Goal: Task Accomplishment & Management: Complete application form

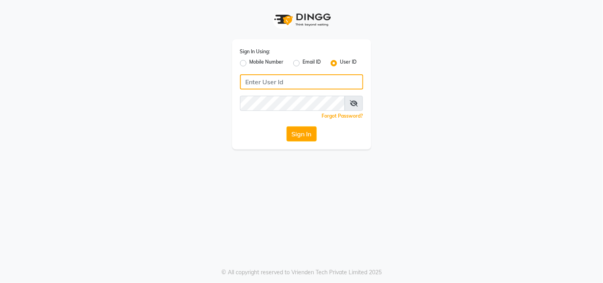
type input "9850087900"
click at [249, 64] on label "Mobile Number" at bounding box center [266, 63] width 34 height 10
click at [249, 64] on input "Mobile Number" at bounding box center [251, 60] width 5 height 5
radio input "true"
radio input "false"
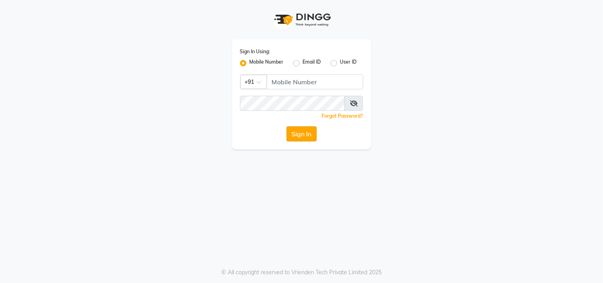
click at [293, 127] on button "Sign In" at bounding box center [301, 133] width 30 height 15
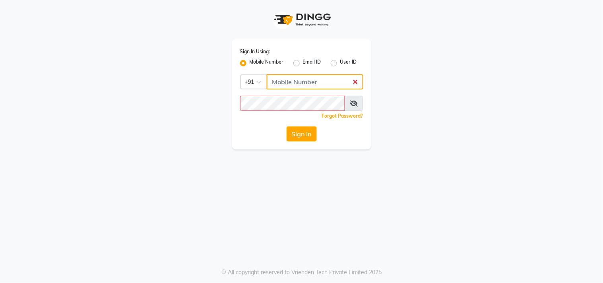
click at [284, 85] on input "Username" at bounding box center [315, 81] width 97 height 15
click at [351, 81] on input "Username" at bounding box center [315, 81] width 97 height 15
type input "9850087900"
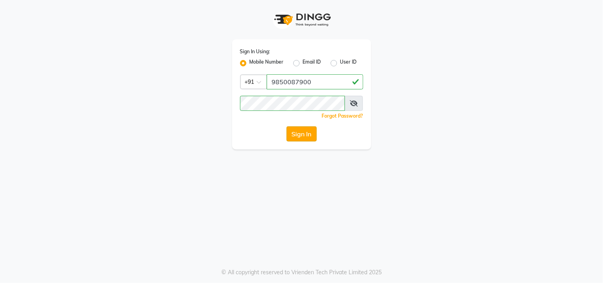
click at [298, 135] on button "Sign In" at bounding box center [301, 133] width 30 height 15
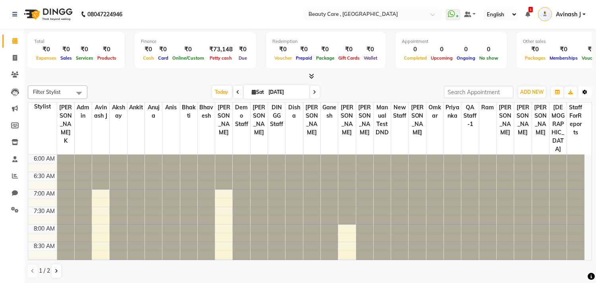
click at [585, 91] on icon "button" at bounding box center [585, 92] width 5 height 5
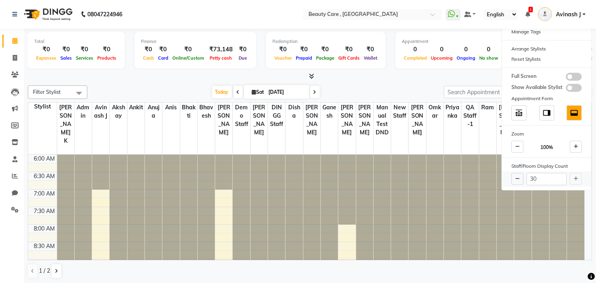
click at [574, 180] on div "30" at bounding box center [546, 178] width 89 height 15
click at [516, 178] on icon at bounding box center [518, 178] width 4 height 5
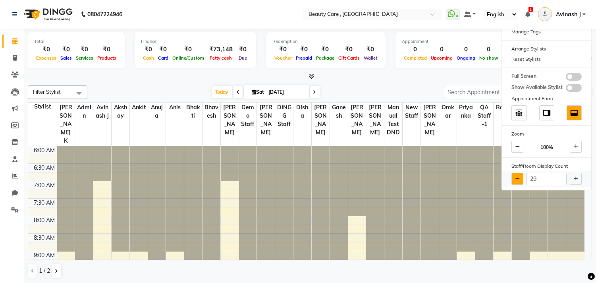
click at [516, 178] on icon at bounding box center [518, 178] width 4 height 5
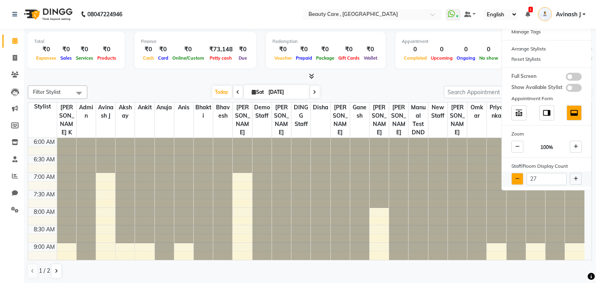
click at [516, 178] on icon at bounding box center [518, 178] width 4 height 5
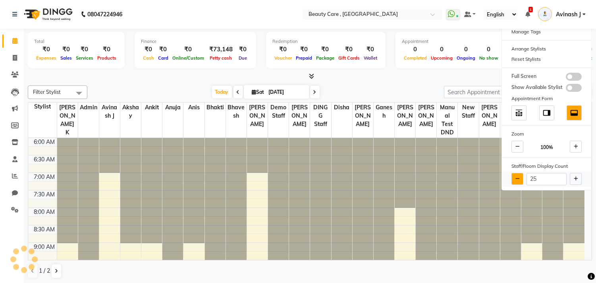
click at [516, 178] on icon at bounding box center [518, 178] width 4 height 5
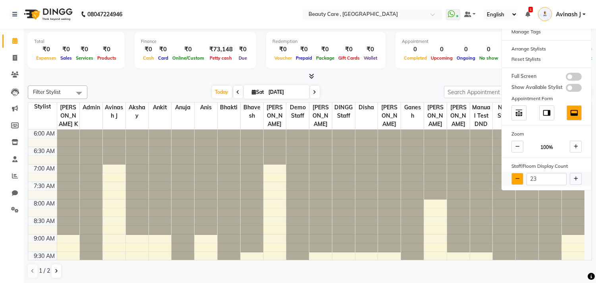
click at [516, 178] on icon at bounding box center [518, 178] width 4 height 5
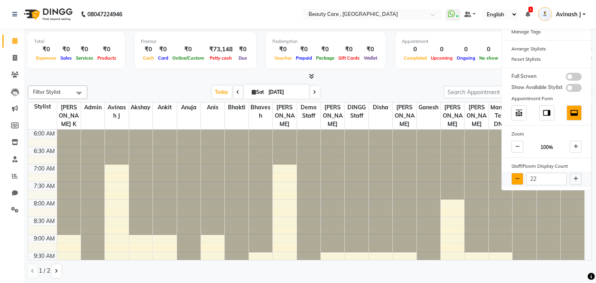
click at [516, 178] on icon at bounding box center [518, 178] width 4 height 5
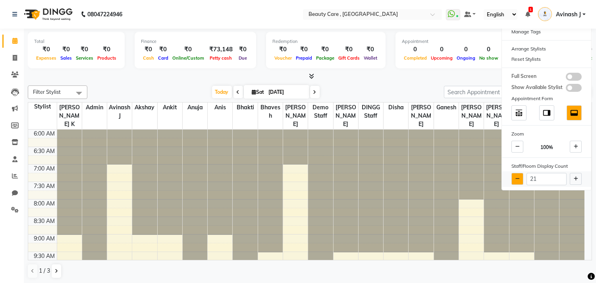
click at [516, 178] on icon at bounding box center [518, 178] width 4 height 5
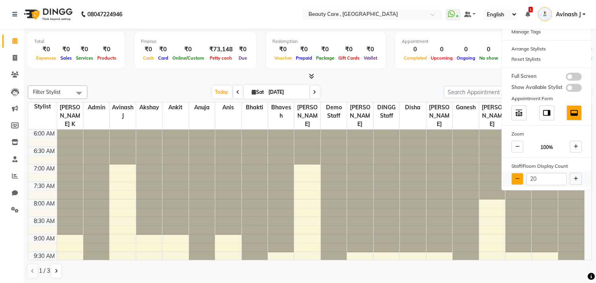
click at [516, 178] on icon at bounding box center [518, 178] width 4 height 5
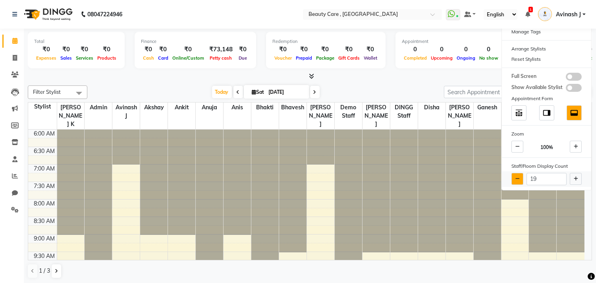
click at [516, 178] on icon at bounding box center [518, 178] width 4 height 5
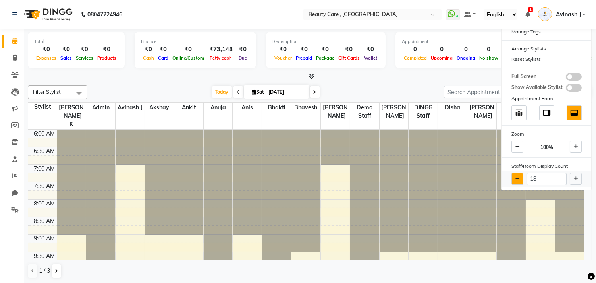
click at [516, 178] on icon at bounding box center [518, 178] width 4 height 5
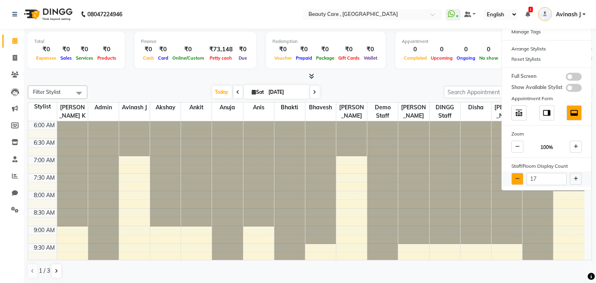
click at [516, 178] on icon at bounding box center [518, 178] width 4 height 5
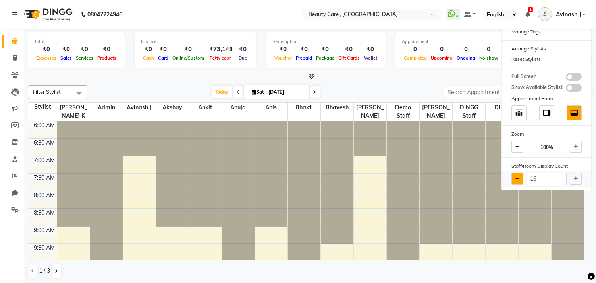
click at [516, 178] on icon at bounding box center [518, 178] width 4 height 5
type input "15"
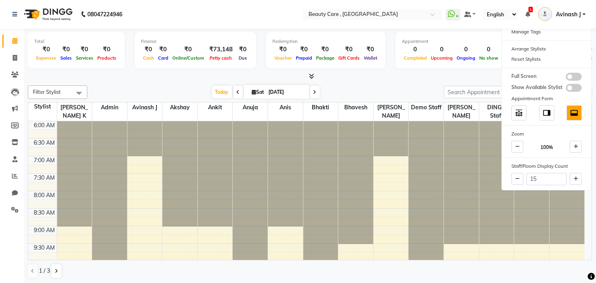
click at [379, 81] on div "Total ₹0 Expenses ₹0 Sales ₹0 Services ₹0 Products Finance ₹0 Cash ₹0 Card ₹0 O…" at bounding box center [310, 156] width 572 height 255
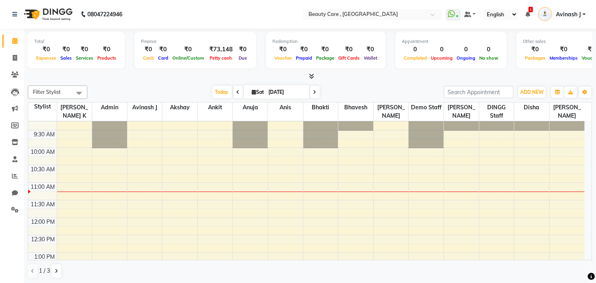
click at [565, 15] on span "Avinash J" at bounding box center [568, 14] width 25 height 8
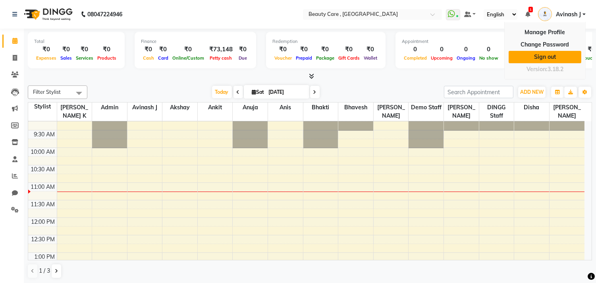
click at [537, 54] on link "Sign out" at bounding box center [545, 57] width 73 height 12
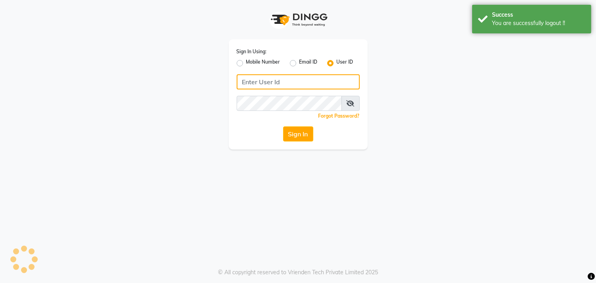
type input "9850087900"
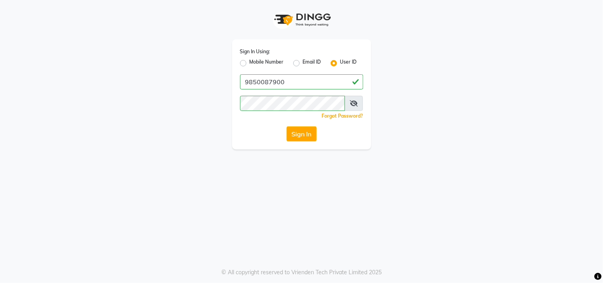
click at [149, 70] on div "Sign In Using: Mobile Number Email ID User ID 9850087900 Remember me Forgot Pas…" at bounding box center [301, 74] width 453 height 149
click at [249, 62] on label "Mobile Number" at bounding box center [266, 63] width 34 height 10
click at [249, 62] on input "Mobile Number" at bounding box center [251, 60] width 5 height 5
radio input "true"
radio input "false"
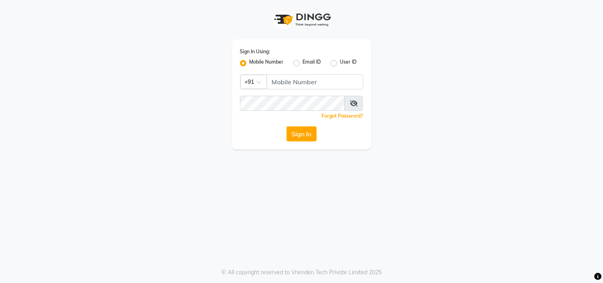
click at [340, 62] on label "User ID" at bounding box center [348, 63] width 17 height 10
click at [340, 62] on input "User ID" at bounding box center [342, 60] width 5 height 5
radio input "true"
click at [249, 64] on label "Mobile Number" at bounding box center [266, 63] width 34 height 10
click at [249, 64] on input "Mobile Number" at bounding box center [251, 60] width 5 height 5
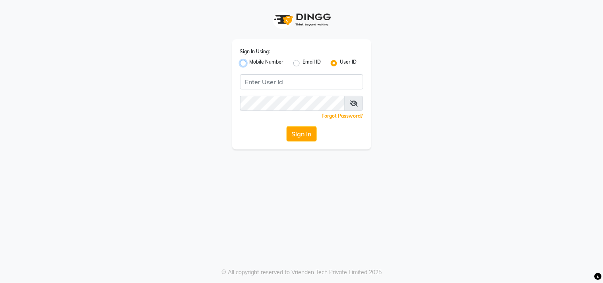
radio input "true"
radio input "false"
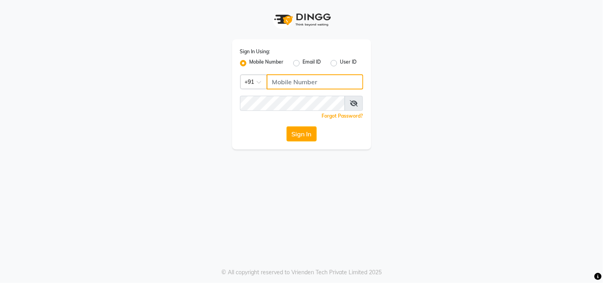
click at [278, 80] on input "Username" at bounding box center [315, 81] width 97 height 15
type input "9850087900"
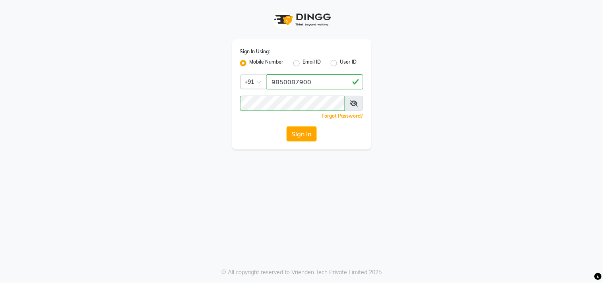
click at [249, 64] on label "Mobile Number" at bounding box center [266, 63] width 34 height 10
click at [249, 64] on input "Mobile Number" at bounding box center [251, 60] width 5 height 5
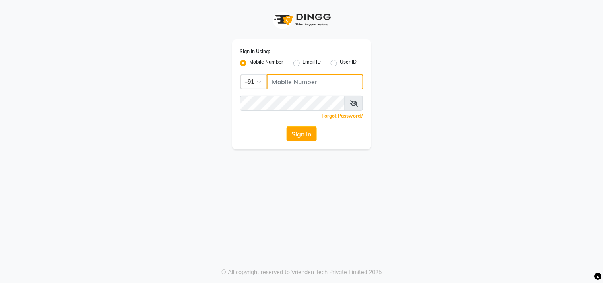
click at [277, 81] on input "Username" at bounding box center [315, 81] width 97 height 15
type input "9850087900"
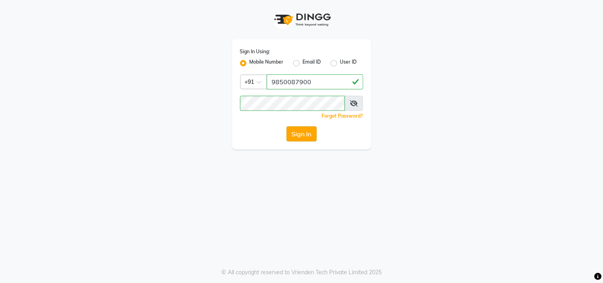
click at [295, 134] on button "Sign In" at bounding box center [301, 133] width 30 height 15
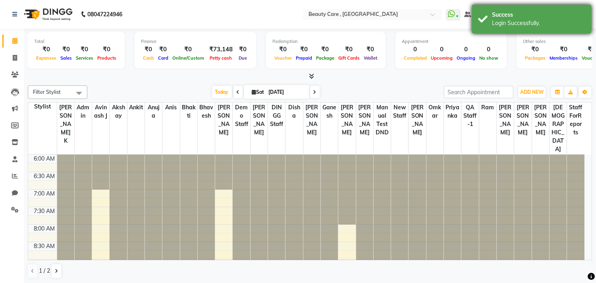
click at [497, 14] on div "Success" at bounding box center [538, 15] width 93 height 8
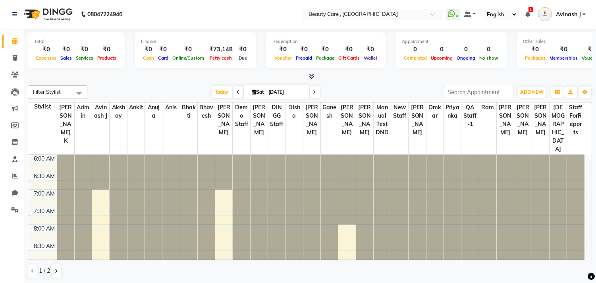
click at [319, 17] on input "text" at bounding box center [364, 15] width 115 height 8
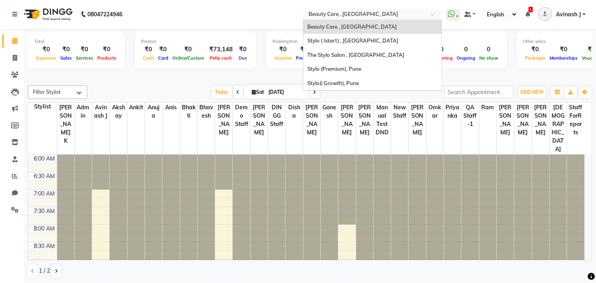
click at [319, 17] on input "text" at bounding box center [364, 15] width 115 height 8
click at [313, 26] on span "Beauty Care , [GEOGRAPHIC_DATA]" at bounding box center [351, 26] width 89 height 6
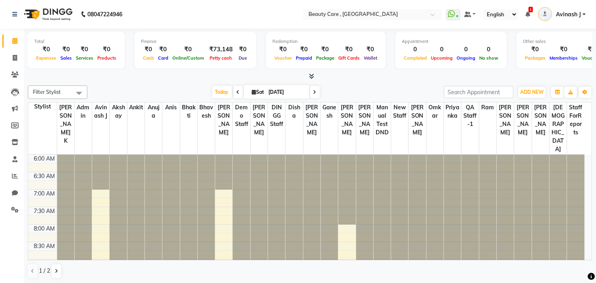
click at [575, 17] on span "Avinash J" at bounding box center [568, 14] width 25 height 8
click at [275, 10] on nav "08047224946 Select Location × Beauty Care , [GEOGRAPHIC_DATA] WhatsApp Status ✕…" at bounding box center [298, 14] width 596 height 29
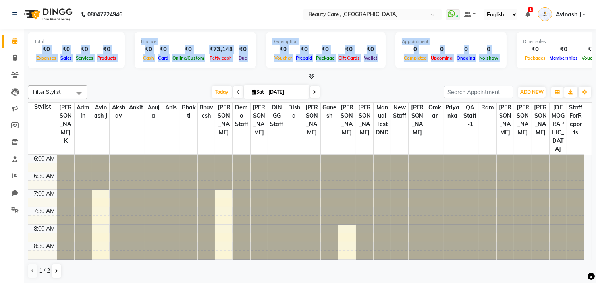
drag, startPoint x: 43, startPoint y: 52, endPoint x: 503, endPoint y: 57, distance: 460.1
click at [503, 57] on div "Total ₹0 Expenses ₹0 Sales ₹0 Services ₹0 Products Finance ₹0 Cash ₹0 Card ₹0 O…" at bounding box center [310, 51] width 565 height 39
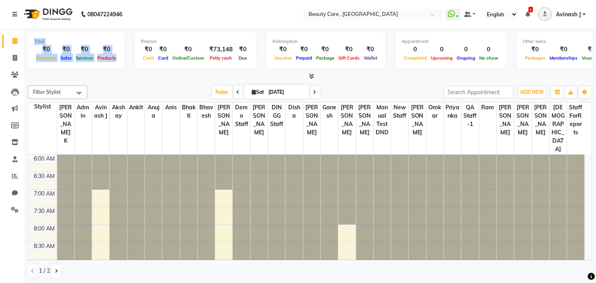
drag, startPoint x: 33, startPoint y: 39, endPoint x: 114, endPoint y: 60, distance: 84.5
click at [114, 60] on div "Total ₹0 Expenses ₹0 Sales ₹0 Services ₹0 Products" at bounding box center [76, 50] width 97 height 37
click at [114, 60] on span "Products" at bounding box center [106, 58] width 23 height 6
drag, startPoint x: 33, startPoint y: 40, endPoint x: 116, endPoint y: 57, distance: 84.8
click at [116, 57] on div "Total ₹0 Expenses ₹0 Sales ₹0 Services ₹0 Products" at bounding box center [76, 50] width 97 height 37
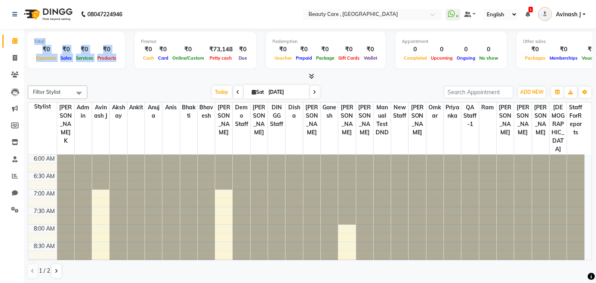
click at [116, 57] on span "Products" at bounding box center [106, 58] width 23 height 6
drag, startPoint x: 41, startPoint y: 46, endPoint x: 57, endPoint y: 58, distance: 20.2
click at [57, 58] on div "₹0 Expenses" at bounding box center [46, 53] width 24 height 17
click at [57, 58] on span "Expenses" at bounding box center [46, 58] width 24 height 6
drag, startPoint x: 61, startPoint y: 47, endPoint x: 72, endPoint y: 58, distance: 15.7
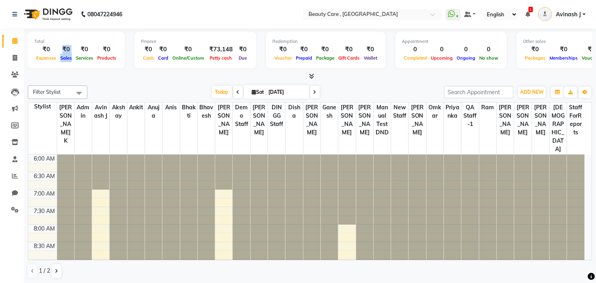
click at [72, 58] on div "₹0 Sales" at bounding box center [65, 53] width 15 height 17
click at [72, 58] on span "Sales" at bounding box center [65, 58] width 15 height 6
drag, startPoint x: 80, startPoint y: 42, endPoint x: 97, endPoint y: 64, distance: 28.3
click at [97, 64] on div "Total ₹0 Expenses ₹0 Sales ₹0 Services ₹0 Products" at bounding box center [76, 50] width 97 height 37
click at [110, 58] on span "Products" at bounding box center [106, 58] width 23 height 6
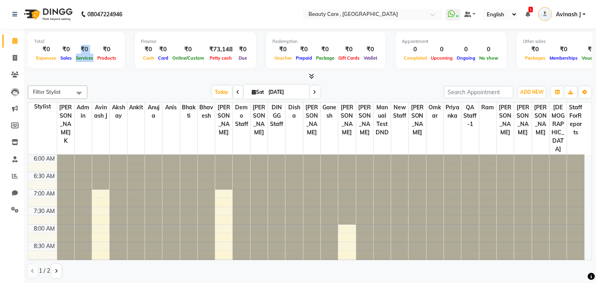
drag, startPoint x: 78, startPoint y: 48, endPoint x: 92, endPoint y: 56, distance: 16.0
click at [92, 56] on div "₹0 Services" at bounding box center [84, 53] width 21 height 17
drag, startPoint x: 99, startPoint y: 48, endPoint x: 112, endPoint y: 54, distance: 14.6
click at [112, 54] on div "₹0 Products" at bounding box center [106, 53] width 23 height 17
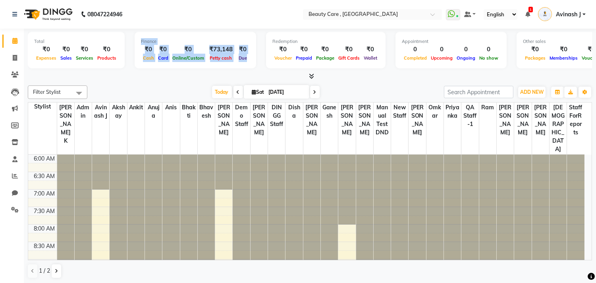
drag, startPoint x: 137, startPoint y: 41, endPoint x: 243, endPoint y: 56, distance: 106.3
click at [243, 56] on div "Finance ₹0 Cash ₹0 Card ₹0 Online/Custom ₹73,148 [PERSON_NAME] cash ₹0 Due" at bounding box center [196, 50] width 122 height 37
click at [243, 56] on span "Due" at bounding box center [243, 58] width 12 height 6
drag, startPoint x: 140, startPoint y: 47, endPoint x: 153, endPoint y: 56, distance: 16.1
click at [153, 56] on div "₹0 Cash ₹0 Card ₹0 Online/Custom ₹73,148 [PERSON_NAME] cash ₹0 Due" at bounding box center [195, 53] width 109 height 17
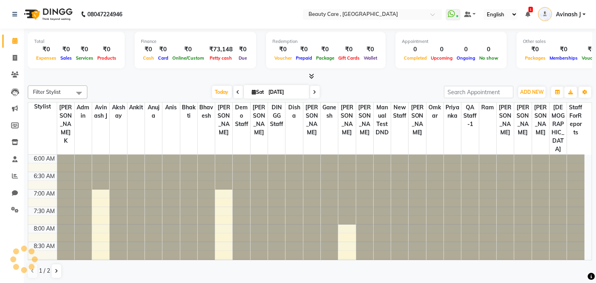
click at [174, 54] on div "Online/Custom" at bounding box center [188, 58] width 36 height 8
drag, startPoint x: 178, startPoint y: 46, endPoint x: 199, endPoint y: 57, distance: 23.3
click at [199, 57] on div "₹0 Online/Custom" at bounding box center [188, 53] width 36 height 17
click at [199, 57] on span "Online/Custom" at bounding box center [188, 58] width 36 height 6
drag, startPoint x: 141, startPoint y: 47, endPoint x: 156, endPoint y: 62, distance: 21.6
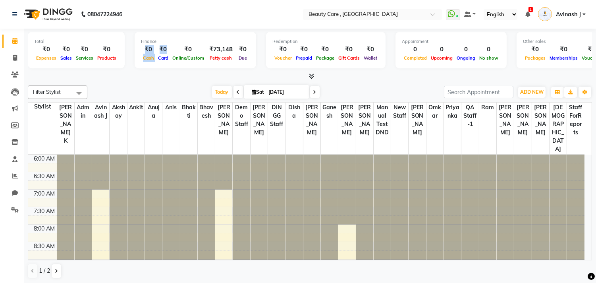
click at [156, 62] on div "Finance ₹0 Cash ₹0 Card ₹0 Online/Custom ₹73,148 [PERSON_NAME] cash ₹0 Due" at bounding box center [196, 50] width 122 height 37
click at [168, 38] on div "Finance" at bounding box center [195, 41] width 109 height 7
drag, startPoint x: 235, startPoint y: 46, endPoint x: 248, endPoint y: 63, distance: 21.5
click at [248, 63] on div "Finance ₹0 Cash ₹0 Card ₹0 Online/Custom ₹73,148 [PERSON_NAME] cash ₹0 Due" at bounding box center [196, 50] width 122 height 37
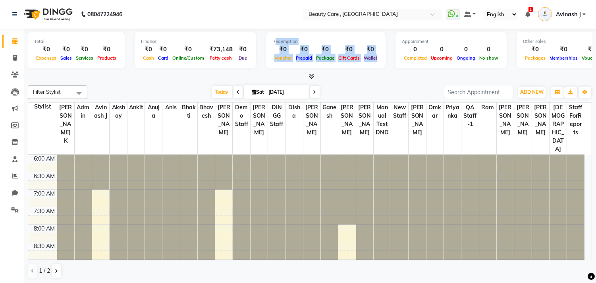
drag, startPoint x: 265, startPoint y: 39, endPoint x: 375, endPoint y: 60, distance: 111.7
click at [375, 60] on div "Redemption ₹0 Voucher ₹0 Prepaid ₹0 Package ₹0 Gift Cards ₹0 Wallet" at bounding box center [326, 50] width 120 height 37
drag, startPoint x: 265, startPoint y: 58, endPoint x: 371, endPoint y: 60, distance: 105.7
click at [371, 60] on div "Redemption ₹0 Voucher ₹0 Prepaid ₹0 Package ₹0 Gift Cards ₹0 Wallet" at bounding box center [326, 50] width 120 height 37
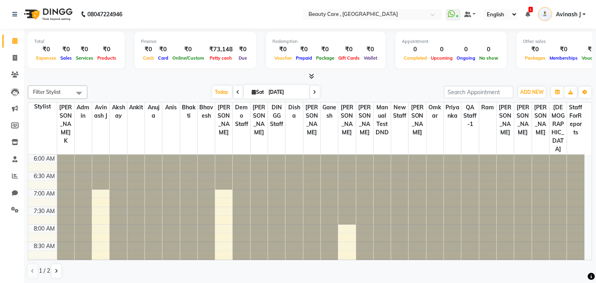
click at [360, 44] on div "Redemption" at bounding box center [326, 41] width 107 height 7
drag, startPoint x: 139, startPoint y: 44, endPoint x: 154, endPoint y: 57, distance: 19.2
click at [154, 57] on div "₹0 Cash ₹0 Card ₹0 Online/Custom ₹73,148 [PERSON_NAME] cash ₹0 Due" at bounding box center [195, 53] width 109 height 17
click at [279, 54] on div "Voucher" at bounding box center [283, 58] width 21 height 8
drag, startPoint x: 269, startPoint y: 43, endPoint x: 373, endPoint y: 60, distance: 105.4
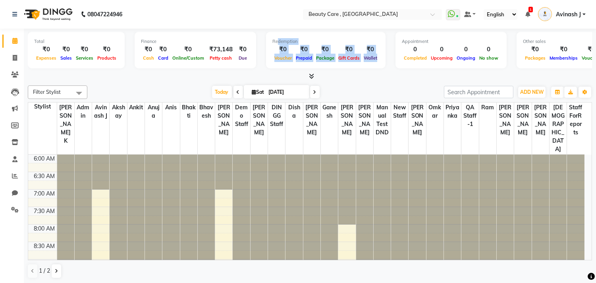
click at [373, 60] on div "Redemption ₹0 Voucher ₹0 Prepaid ₹0 Package ₹0 Gift Cards ₹0 Wallet" at bounding box center [326, 50] width 120 height 37
click at [409, 55] on span "Completed" at bounding box center [415, 58] width 27 height 6
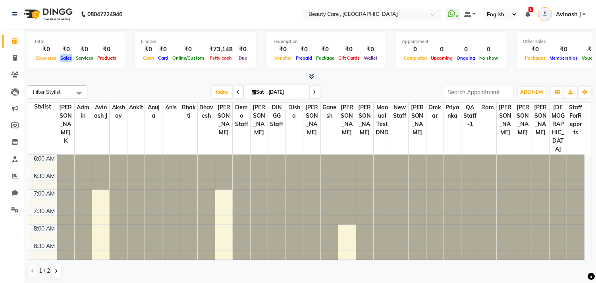
drag, startPoint x: 60, startPoint y: 58, endPoint x: 71, endPoint y: 60, distance: 11.2
click at [71, 60] on span "Sales" at bounding box center [65, 58] width 15 height 6
drag, startPoint x: 538, startPoint y: 41, endPoint x: 515, endPoint y: 40, distance: 22.6
click at [523, 40] on div "Other sales" at bounding box center [587, 41] width 129 height 7
drag, startPoint x: 396, startPoint y: 42, endPoint x: 497, endPoint y: 56, distance: 101.9
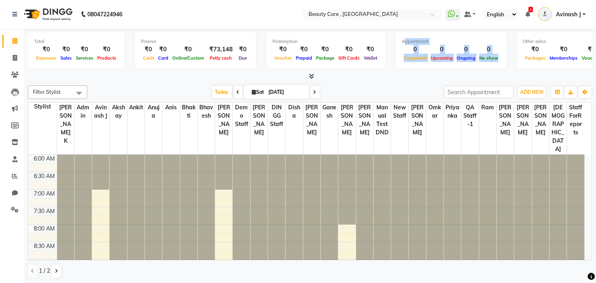
click at [497, 56] on div "Appointment 0 Completed 0 Upcoming 0 Ongoing 0 No show" at bounding box center [451, 50] width 111 height 37
click at [451, 37] on div "Appointment 0 Completed 0 Upcoming 0 Ongoing 0 No show" at bounding box center [451, 50] width 111 height 37
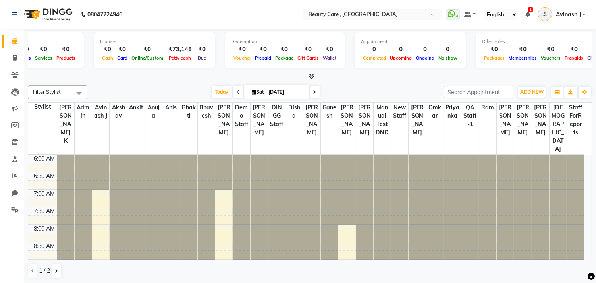
scroll to position [0, 64]
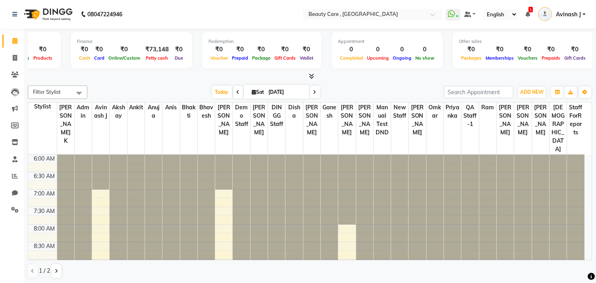
drag, startPoint x: 447, startPoint y: 41, endPoint x: 490, endPoint y: 43, distance: 42.5
click at [490, 43] on div "Other sales ₹0 Packages ₹0 Memberships ₹0 Vouchers ₹0 Prepaids ₹0 Gift Cards" at bounding box center [523, 50] width 141 height 37
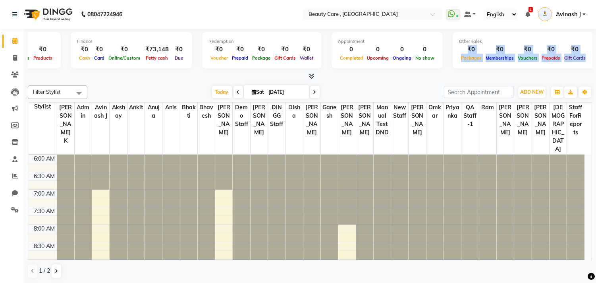
drag, startPoint x: 459, startPoint y: 48, endPoint x: 574, endPoint y: 61, distance: 116.3
click at [574, 61] on div "₹0 Packages ₹0 Memberships ₹0 Vouchers ₹0 Prepaids ₹0 Gift Cards" at bounding box center [523, 53] width 129 height 17
click at [574, 61] on div "Gift Cards" at bounding box center [575, 58] width 25 height 8
drag, startPoint x: 451, startPoint y: 58, endPoint x: 577, endPoint y: 63, distance: 126.8
click at [577, 63] on div "Other sales ₹0 Packages ₹0 Memberships ₹0 Vouchers ₹0 Prepaids ₹0 Gift Cards" at bounding box center [523, 50] width 141 height 37
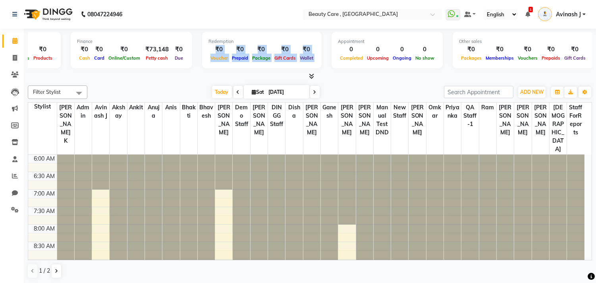
drag, startPoint x: 203, startPoint y: 48, endPoint x: 320, endPoint y: 60, distance: 117.4
click at [320, 60] on div "Total ₹0 Expenses ₹0 Sales ₹0 Services ₹0 Products Finance ₹0 Cash ₹0 Card ₹0 O…" at bounding box center [310, 51] width 565 height 39
drag, startPoint x: 449, startPoint y: 41, endPoint x: 478, endPoint y: 41, distance: 28.6
click at [478, 41] on div "Other sales ₹0 Packages ₹0 Memberships ₹0 Vouchers ₹0 Prepaids ₹0 Gift Cards" at bounding box center [523, 50] width 141 height 37
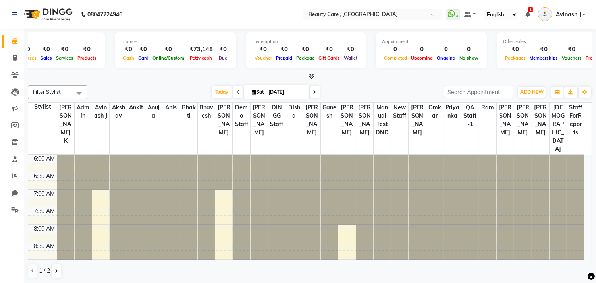
scroll to position [0, 0]
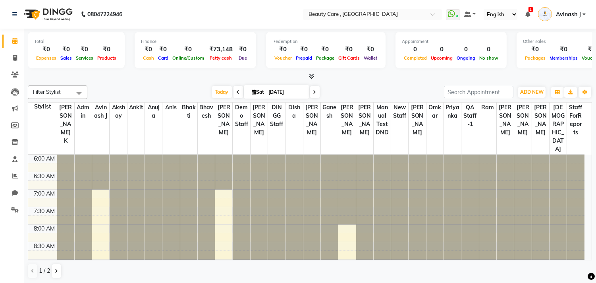
click at [497, 66] on div "Appointment 0 Completed 0 Upcoming 0 Ongoing 0 No show" at bounding box center [451, 50] width 111 height 37
drag, startPoint x: 273, startPoint y: 44, endPoint x: 374, endPoint y: 61, distance: 102.2
click at [374, 61] on div "Redemption ₹0 Voucher ₹0 Prepaid ₹0 Package ₹0 Gift Cards ₹0 Wallet" at bounding box center [326, 50] width 120 height 37
drag, startPoint x: 271, startPoint y: 46, endPoint x: 286, endPoint y: 59, distance: 20.4
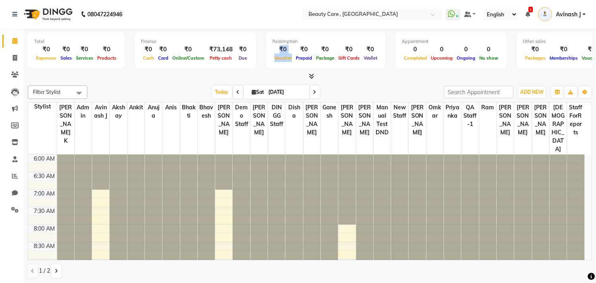
click at [286, 59] on div "₹0 Voucher" at bounding box center [283, 53] width 21 height 17
drag, startPoint x: 294, startPoint y: 48, endPoint x: 306, endPoint y: 59, distance: 16.1
click at [306, 59] on div "₹0 Prepaid" at bounding box center [304, 53] width 20 height 17
drag, startPoint x: 275, startPoint y: 45, endPoint x: 371, endPoint y: 58, distance: 96.6
click at [371, 58] on div "₹0 Voucher ₹0 Prepaid ₹0 Package ₹0 Gift Cards ₹0 Wallet" at bounding box center [326, 53] width 107 height 17
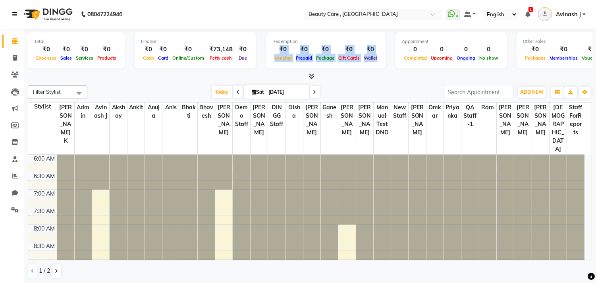
click at [14, 16] on icon at bounding box center [14, 15] width 5 height 6
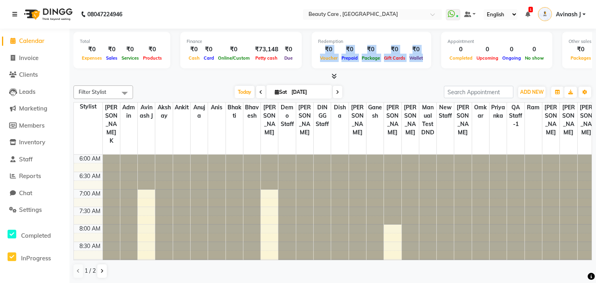
click at [12, 15] on icon at bounding box center [14, 15] width 5 height 6
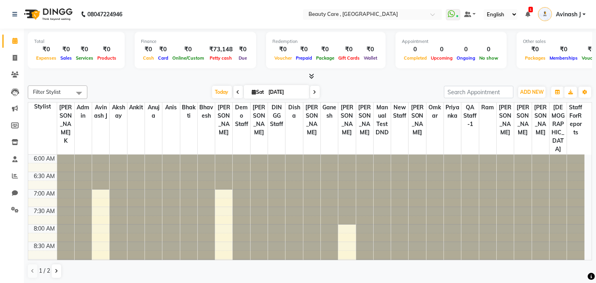
click at [350, 77] on div at bounding box center [310, 76] width 565 height 8
click at [313, 75] on icon at bounding box center [311, 76] width 5 height 6
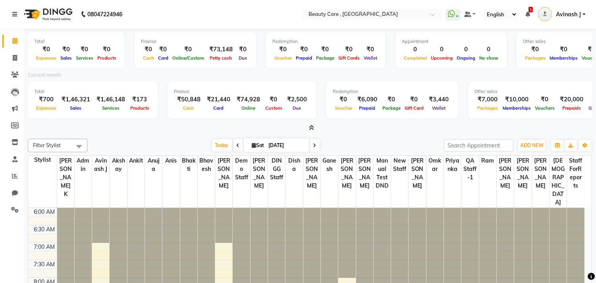
click at [313, 129] on icon at bounding box center [311, 128] width 5 height 6
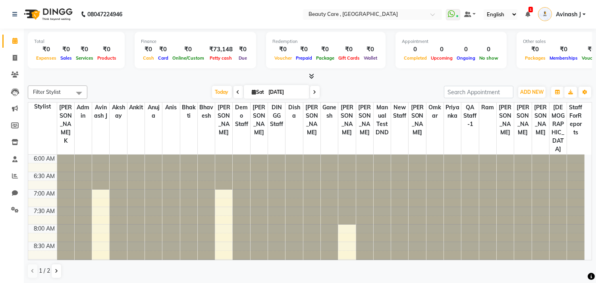
click at [312, 74] on icon at bounding box center [311, 76] width 5 height 6
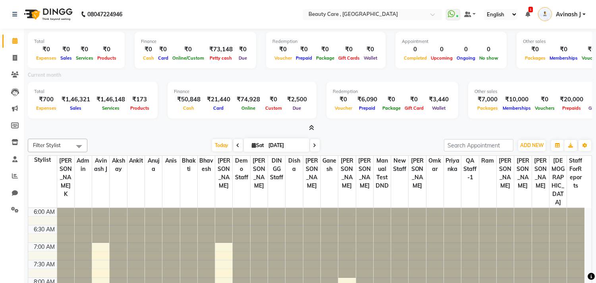
click at [310, 126] on icon at bounding box center [311, 128] width 5 height 6
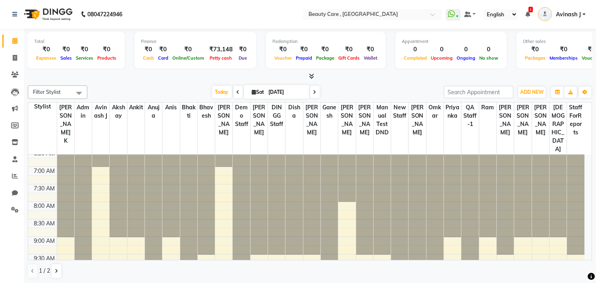
scroll to position [31, 0]
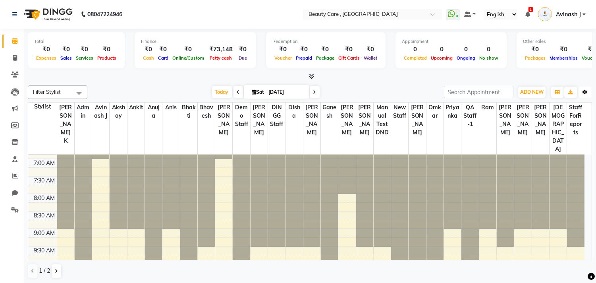
click at [586, 95] on button "Toggle Dropdown" at bounding box center [585, 92] width 13 height 11
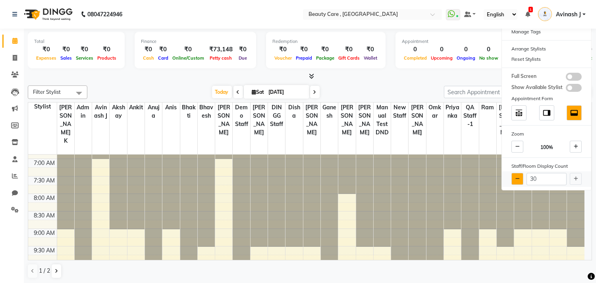
click at [514, 176] on button at bounding box center [518, 179] width 12 height 12
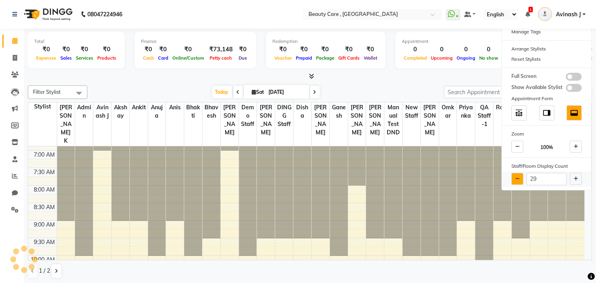
click at [514, 176] on button at bounding box center [518, 179] width 12 height 12
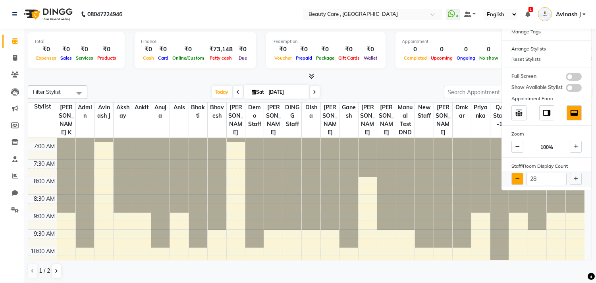
click at [514, 176] on button at bounding box center [518, 179] width 12 height 12
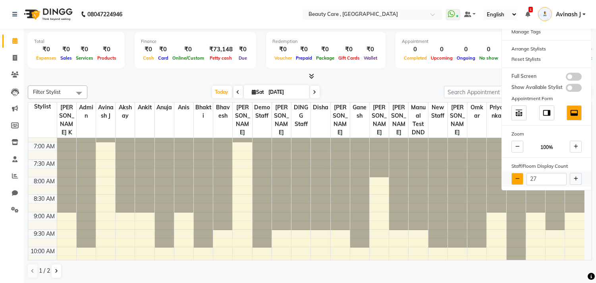
click at [514, 176] on button at bounding box center [518, 179] width 12 height 12
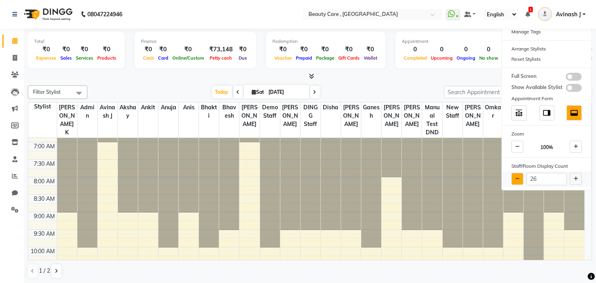
click at [514, 176] on button at bounding box center [518, 179] width 12 height 12
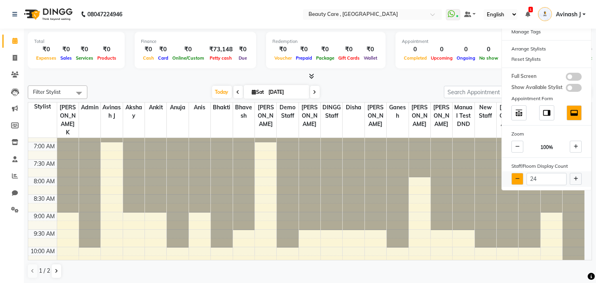
click at [514, 176] on button at bounding box center [518, 179] width 12 height 12
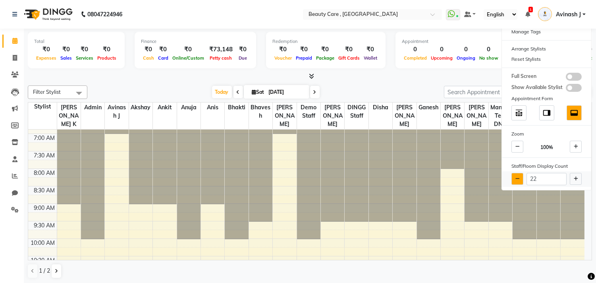
click at [514, 176] on button at bounding box center [518, 179] width 12 height 12
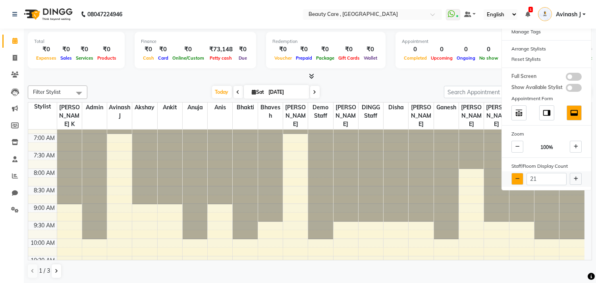
click at [514, 176] on button at bounding box center [518, 179] width 12 height 12
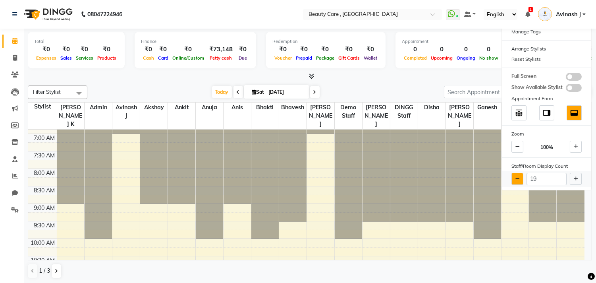
click at [514, 176] on button at bounding box center [518, 179] width 12 height 12
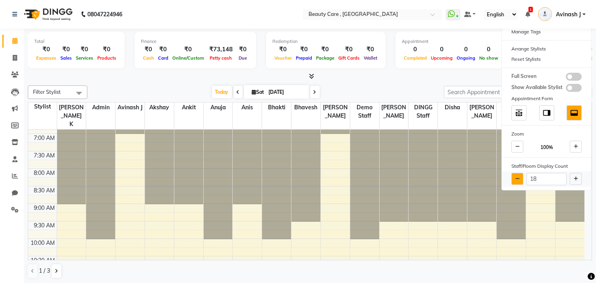
click at [514, 176] on button at bounding box center [518, 179] width 12 height 12
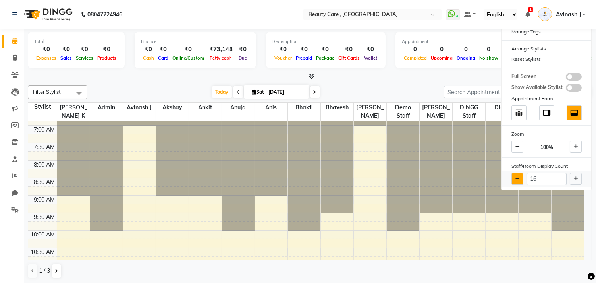
click at [514, 176] on button at bounding box center [518, 179] width 12 height 12
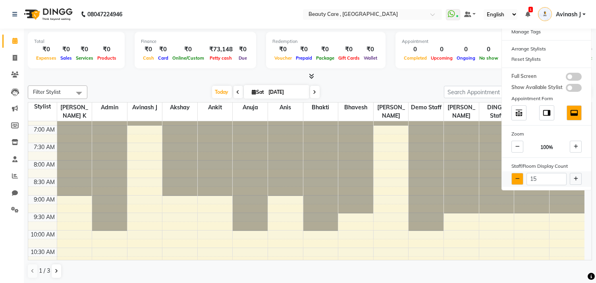
click at [514, 176] on button at bounding box center [518, 179] width 12 height 12
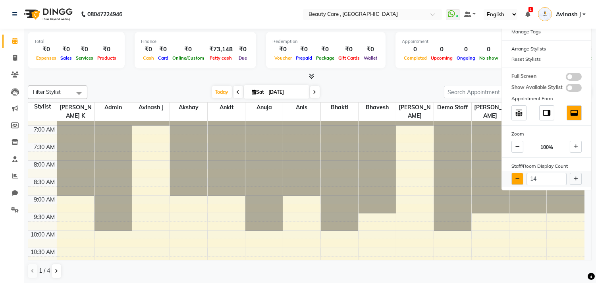
click at [514, 176] on button at bounding box center [518, 179] width 12 height 12
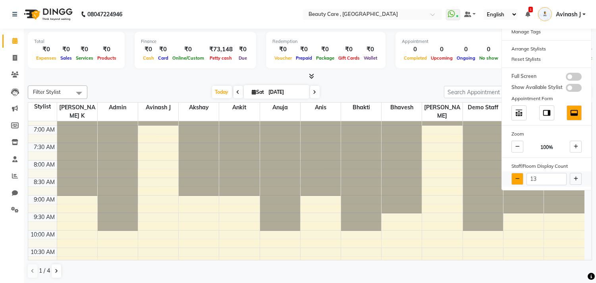
click at [514, 176] on button at bounding box center [518, 179] width 12 height 12
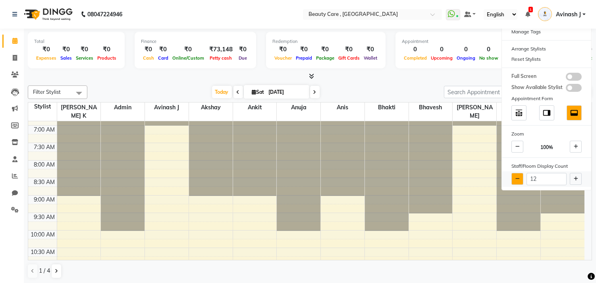
click at [514, 176] on button at bounding box center [518, 179] width 12 height 12
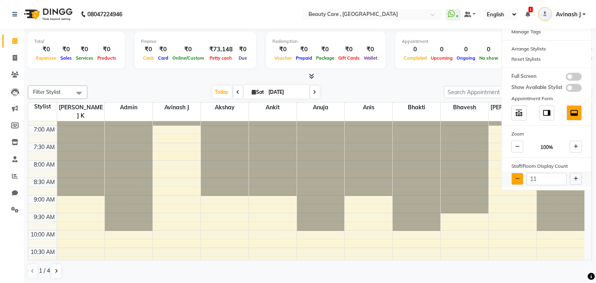
click at [514, 176] on button at bounding box center [518, 179] width 12 height 12
type input "10"
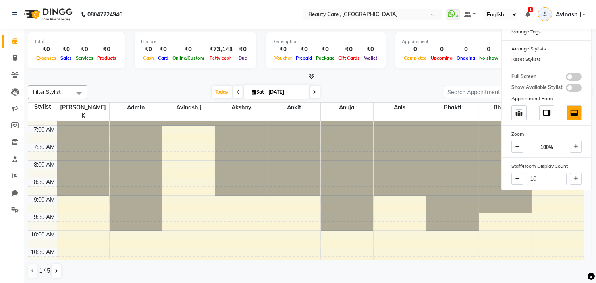
click at [380, 89] on div "[DATE] [DATE]" at bounding box center [265, 92] width 349 height 12
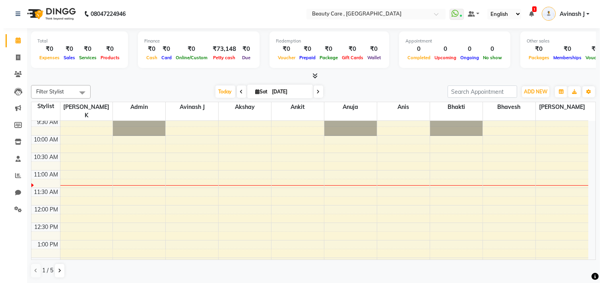
scroll to position [127, 0]
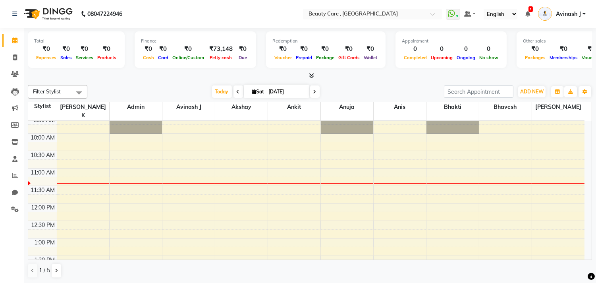
click at [179, 179] on div "6:00 AM 6:30 AM 7:00 AM 7:30 AM 8:00 AM 8:30 AM 9:00 AM 9:30 AM 10:00 AM 10:30 …" at bounding box center [306, 273] width 557 height 559
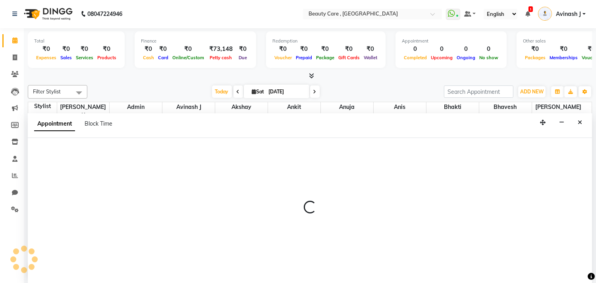
select select "88832"
select select "tentative"
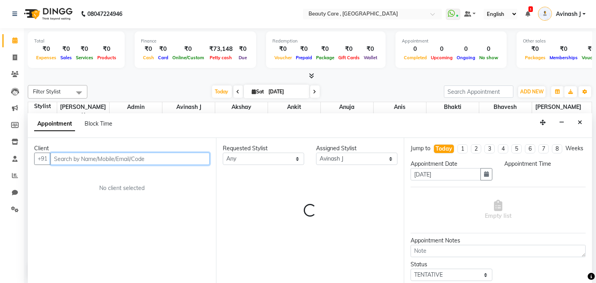
select select "690"
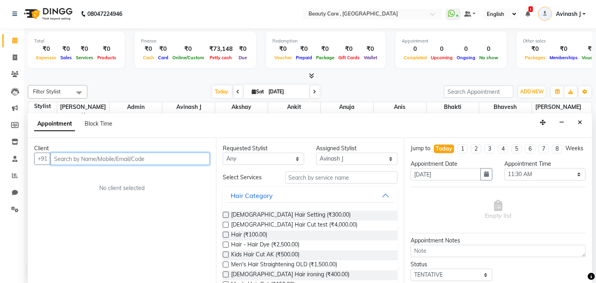
click at [78, 155] on input "text" at bounding box center [129, 159] width 159 height 12
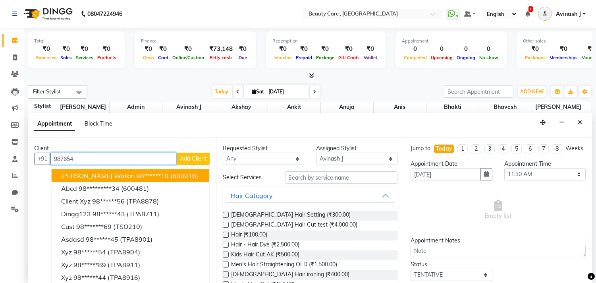
type input "987654"
click at [180, 157] on span "Add Client" at bounding box center [193, 158] width 27 height 7
select select "22"
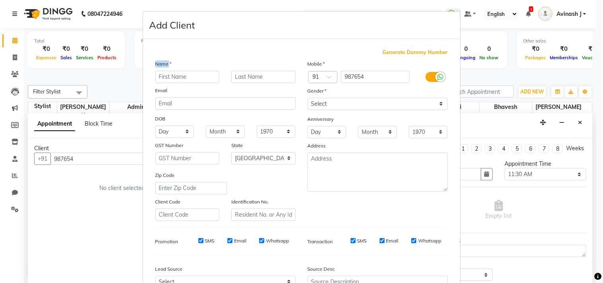
drag, startPoint x: 163, startPoint y: 60, endPoint x: 171, endPoint y: 62, distance: 7.8
click at [171, 62] on div "Name" at bounding box center [161, 65] width 25 height 11
click at [174, 79] on input "text" at bounding box center [187, 77] width 64 height 12
click at [376, 80] on input "987654" at bounding box center [375, 77] width 69 height 12
click at [364, 111] on div "Mobile Country Code × 91 987654 Gender Select [DEMOGRAPHIC_DATA] [DEMOGRAPHIC_D…" at bounding box center [378, 140] width 152 height 161
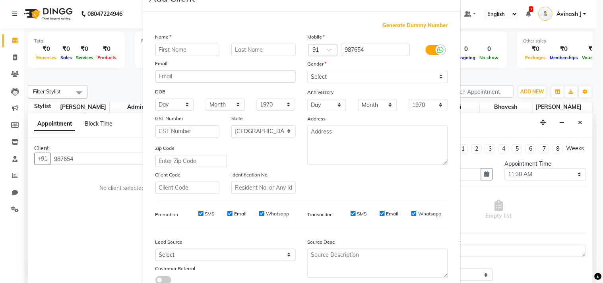
scroll to position [0, 0]
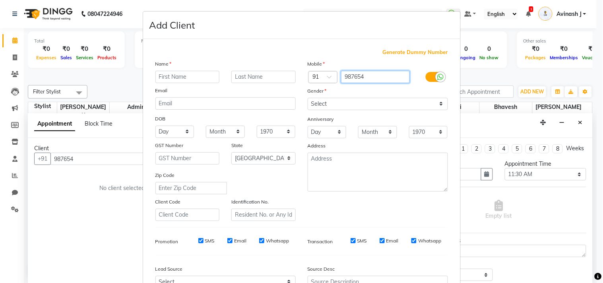
click at [363, 78] on input "987654" at bounding box center [375, 77] width 69 height 12
click at [321, 62] on label "Mobile" at bounding box center [315, 63] width 17 height 7
click at [414, 53] on span "Generate Dummy Number" at bounding box center [415, 52] width 65 height 8
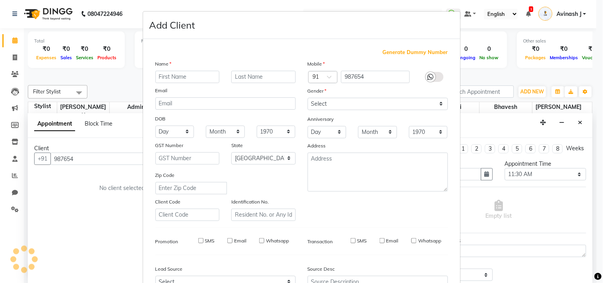
type input "1100000000068"
checkbox input "false"
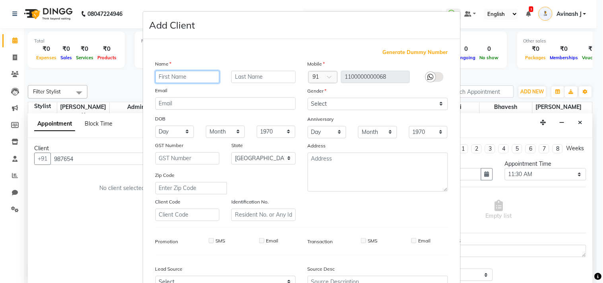
click at [188, 78] on input "text" at bounding box center [187, 77] width 64 height 12
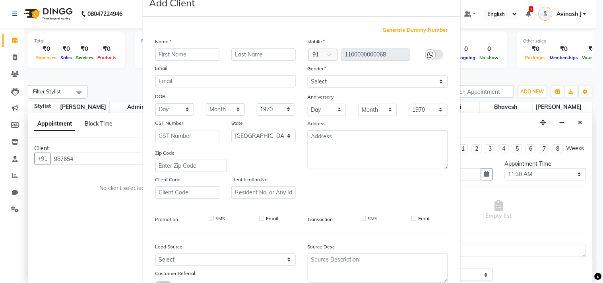
scroll to position [21, 0]
click at [427, 54] on icon at bounding box center [430, 55] width 6 height 7
click at [163, 81] on input "email" at bounding box center [225, 82] width 140 height 12
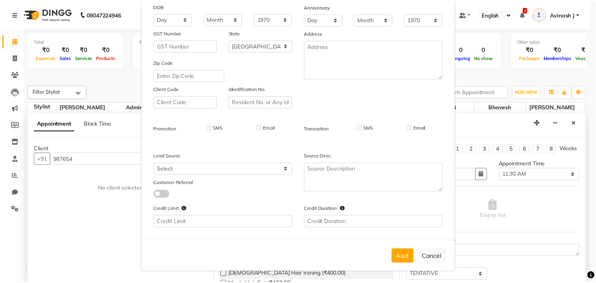
scroll to position [114, 0]
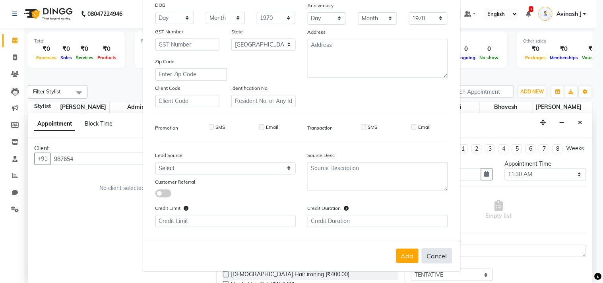
click at [433, 257] on button "Cancel" at bounding box center [437, 255] width 31 height 15
select select
select select "null"
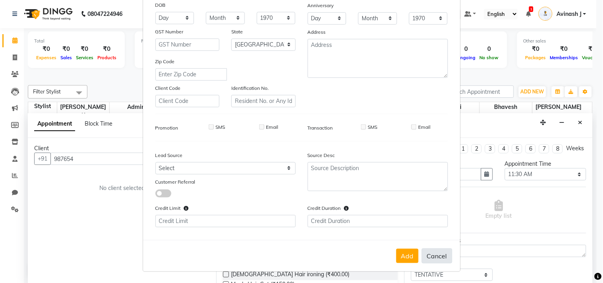
select select
checkbox input "false"
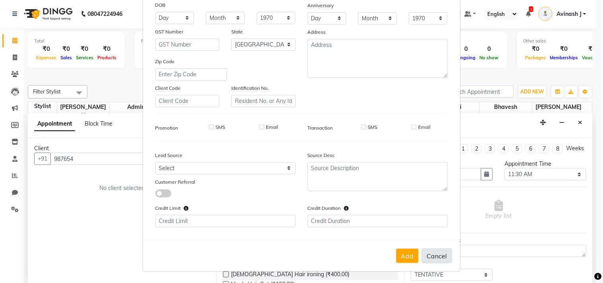
checkbox input "false"
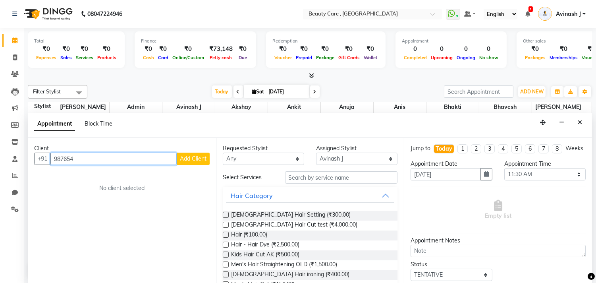
click at [72, 158] on input "987654" at bounding box center [113, 159] width 126 height 12
click at [76, 158] on input "987654" at bounding box center [113, 159] width 126 height 12
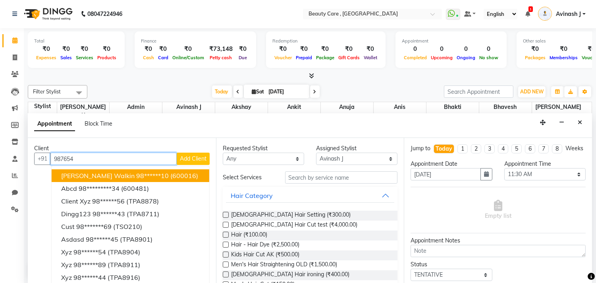
click at [84, 173] on span "[PERSON_NAME] Walkin" at bounding box center [97, 176] width 73 height 8
type input "98******10"
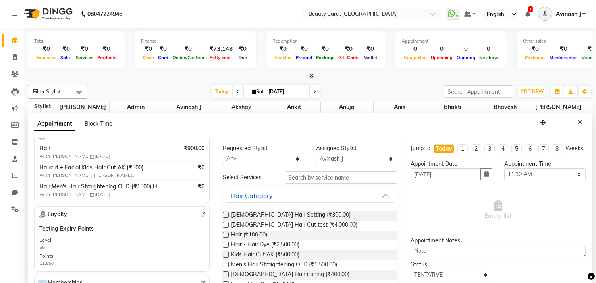
scroll to position [0, 0]
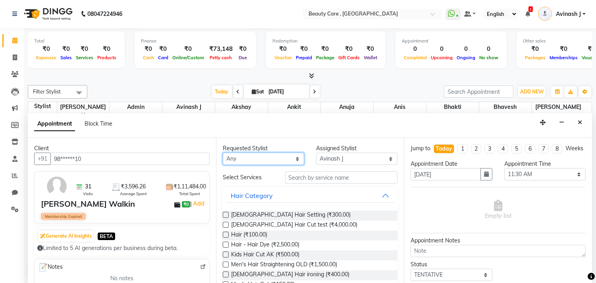
click at [251, 159] on select "Any Admin Akshay Anis Ankit [PERSON_NAME] J Bhakti [PERSON_NAME] Demo staff [PE…" at bounding box center [263, 159] width 81 height 12
click at [223, 153] on select "Any Admin Akshay Anis Ankit [PERSON_NAME] J Bhakti [PERSON_NAME] Demo staff [PE…" at bounding box center [263, 159] width 81 height 12
click at [340, 156] on select "Select Admin Akshay Anis Ankit [PERSON_NAME] Avinash J Bhakti [PERSON_NAME] Dem…" at bounding box center [356, 159] width 81 height 12
click at [338, 157] on select "Select Admin Akshay Anis Ankit [PERSON_NAME] Avinash J Bhakti [PERSON_NAME] Dem…" at bounding box center [356, 159] width 81 height 12
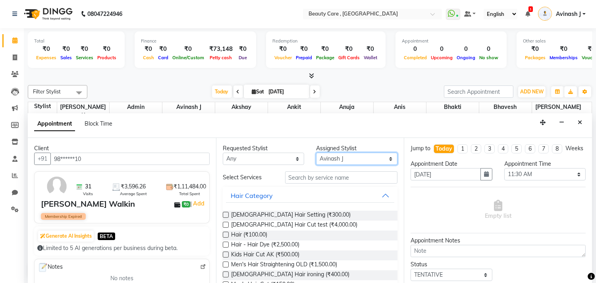
click at [316, 153] on select "Select Admin Akshay Anis Ankit [PERSON_NAME] Avinash J Bhakti [PERSON_NAME] Dem…" at bounding box center [356, 159] width 81 height 12
click at [358, 158] on select "Select Admin Akshay Anis Ankit [PERSON_NAME] Avinash J Bhakti [PERSON_NAME] Dem…" at bounding box center [356, 159] width 81 height 12
click at [316, 153] on select "Select Admin Akshay Anis Ankit [PERSON_NAME] Avinash J Bhakti [PERSON_NAME] Dem…" at bounding box center [356, 159] width 81 height 12
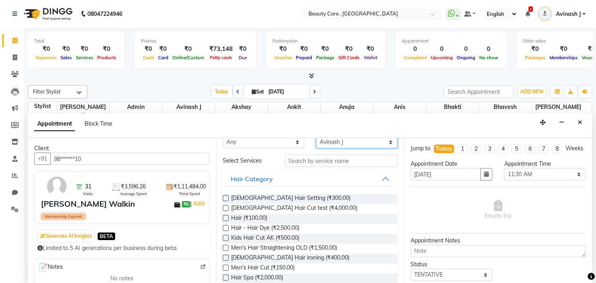
scroll to position [31, 0]
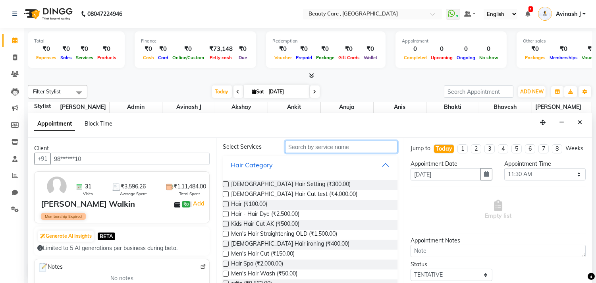
click at [317, 145] on input "text" at bounding box center [341, 147] width 113 height 12
click at [227, 184] on label at bounding box center [226, 184] width 6 height 6
click at [227, 184] on input "checkbox" at bounding box center [225, 184] width 5 height 5
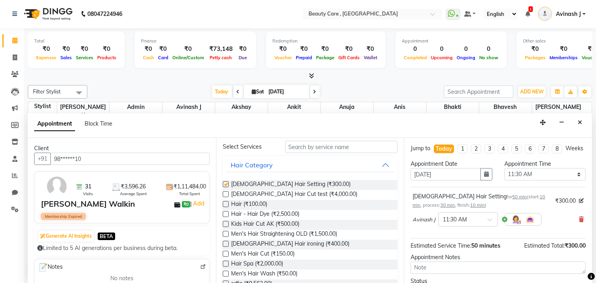
checkbox input "false"
click at [225, 203] on label at bounding box center [226, 204] width 6 height 6
click at [225, 203] on input "checkbox" at bounding box center [225, 204] width 5 height 5
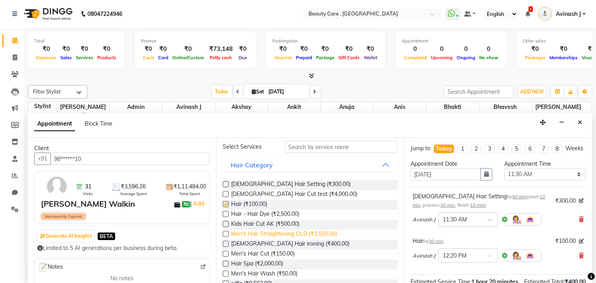
checkbox input "false"
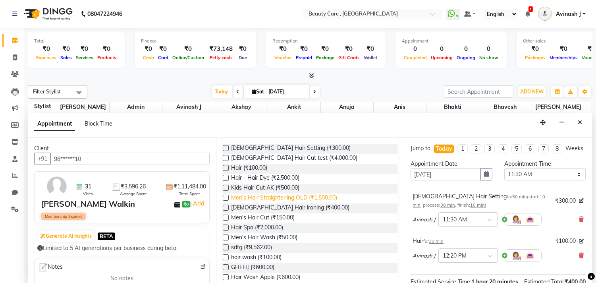
scroll to position [0, 0]
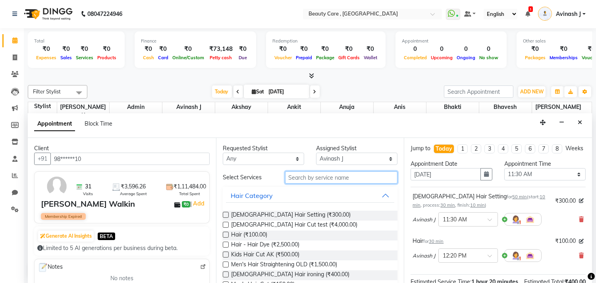
click at [309, 174] on input "text" at bounding box center [341, 177] width 113 height 12
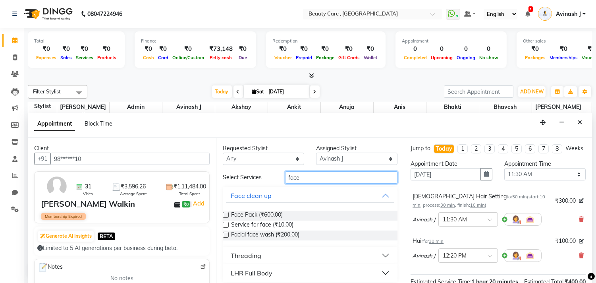
type input "face"
click at [224, 213] on label at bounding box center [226, 215] width 6 height 6
click at [224, 213] on input "checkbox" at bounding box center [225, 215] width 5 height 5
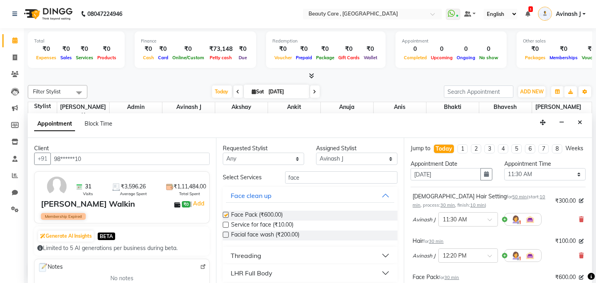
checkbox input "false"
click at [458, 149] on li "1" at bounding box center [463, 148] width 10 height 9
type input "[DATE]"
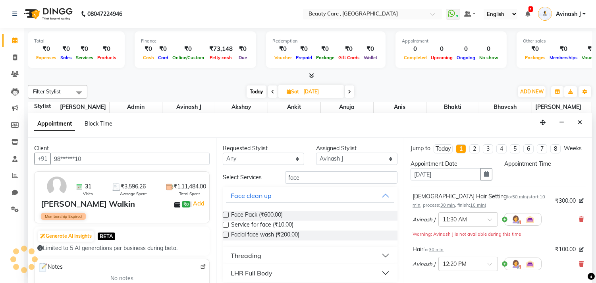
select select "690"
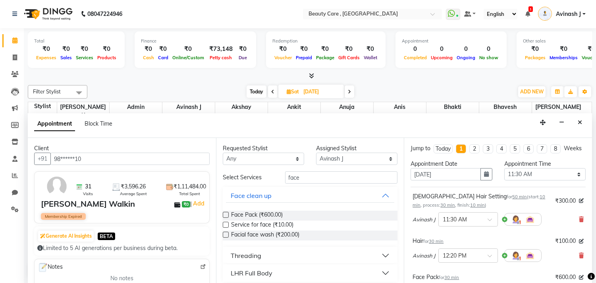
click at [439, 153] on li "Today" at bounding box center [443, 148] width 19 height 9
type input "[DATE]"
click at [484, 177] on icon "button" at bounding box center [486, 174] width 5 height 6
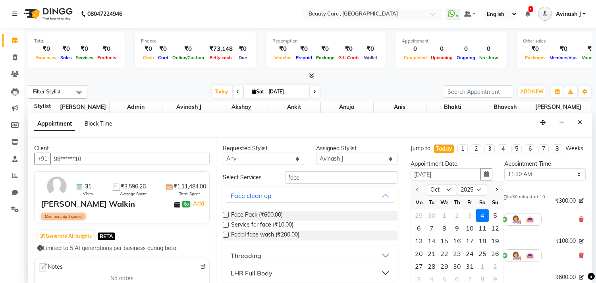
click at [520, 187] on div "Appointment Time Select 07:00 AM 07:05 AM 07:10 AM 07:15 AM 07:20 AM 07:25 AM 0…" at bounding box center [545, 173] width 93 height 27
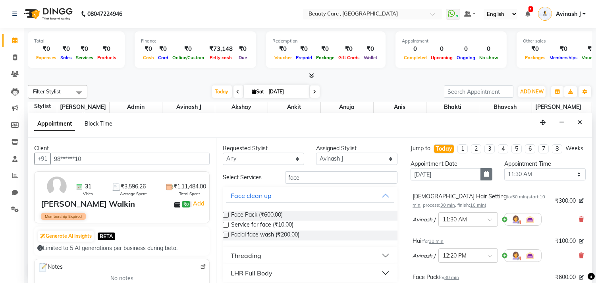
click at [484, 177] on icon "button" at bounding box center [486, 174] width 5 height 6
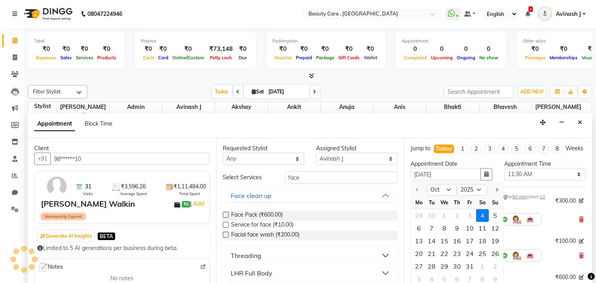
click at [506, 187] on div "Appointment Time Select 07:00 AM 07:05 AM 07:10 AM 07:15 AM 07:20 AM 07:25 AM 0…" at bounding box center [545, 173] width 93 height 27
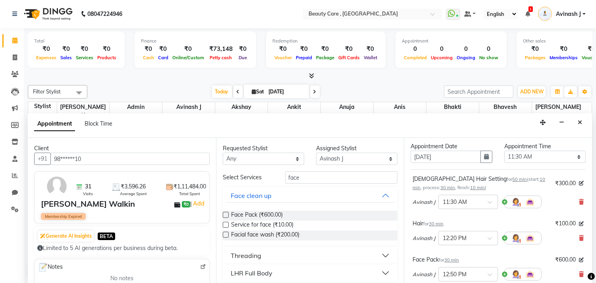
scroll to position [21, 0]
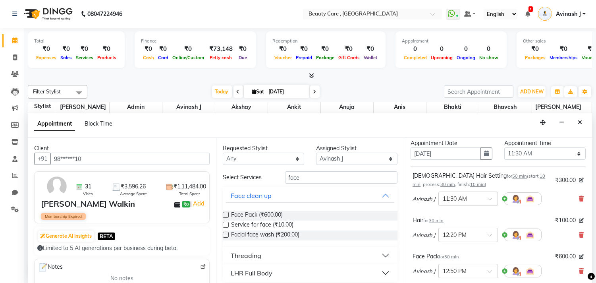
click at [512, 179] on span "50 min" at bounding box center [519, 176] width 15 height 6
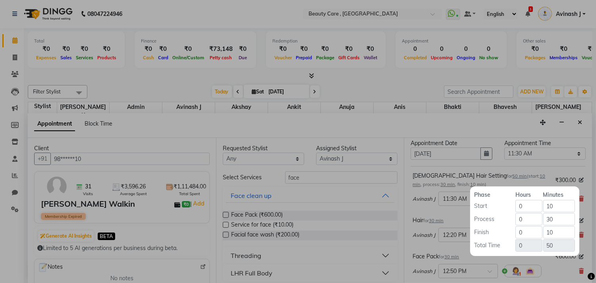
click at [458, 191] on div at bounding box center [298, 141] width 596 height 283
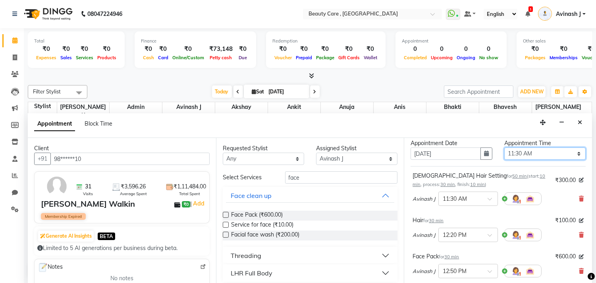
click at [517, 160] on select "Select 07:00 AM 07:05 AM 07:10 AM 07:15 AM 07:20 AM 07:25 AM 07:30 AM 07:35 AM …" at bounding box center [545, 153] width 81 height 12
select select "705"
click at [505, 155] on select "Select 07:00 AM 07:05 AM 07:10 AM 07:15 AM 07:20 AM 07:25 AM 07:30 AM 07:35 AM …" at bounding box center [545, 153] width 81 height 12
click at [513, 160] on select "Select 07:00 AM 07:05 AM 07:10 AM 07:15 AM 07:20 AM 07:25 AM 07:30 AM 07:35 AM …" at bounding box center [545, 153] width 81 height 12
click at [493, 166] on div "Appointment Date [DATE]" at bounding box center [451, 152] width 93 height 27
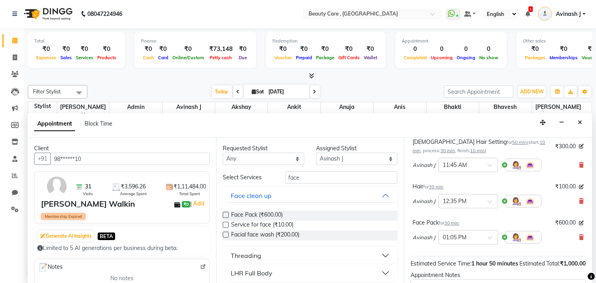
scroll to position [52, 0]
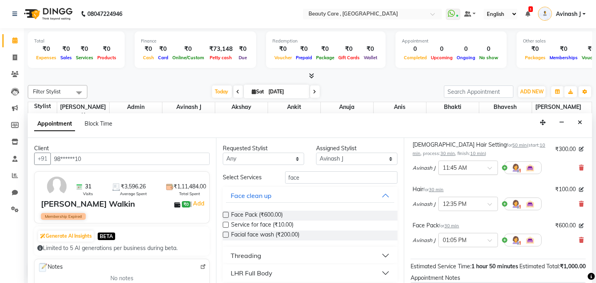
click at [468, 171] on input "text" at bounding box center [460, 167] width 35 height 8
click at [521, 191] on div "Hair for 30 min ₹100.00 Avinash J × 12:35 PM" at bounding box center [498, 199] width 175 height 33
click at [483, 207] on div at bounding box center [468, 203] width 59 height 8
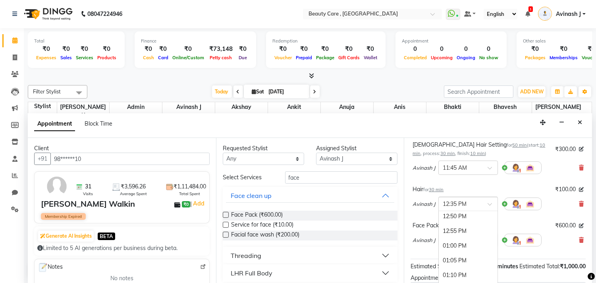
scroll to position [1031, 0]
click at [458, 246] on div "01:00 PM" at bounding box center [468, 245] width 59 height 15
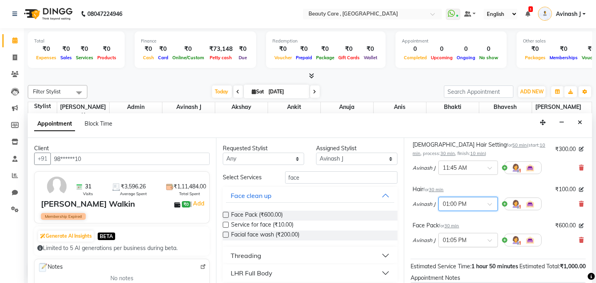
click at [459, 244] on input "text" at bounding box center [460, 239] width 35 height 8
click at [460, 257] on div "01:30 PM" at bounding box center [468, 250] width 59 height 15
drag, startPoint x: 433, startPoint y: 176, endPoint x: 409, endPoint y: 179, distance: 24.1
click at [409, 179] on div "Jump to [DATE] 1 2 3 4 5 6 7 8 Weeks Appointment Date [DATE] Appointment Time S…" at bounding box center [498, 210] width 188 height 145
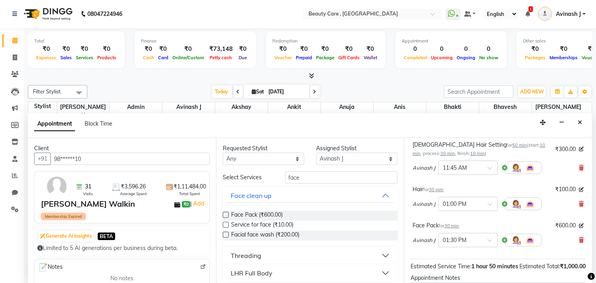
click at [499, 180] on div "[DEMOGRAPHIC_DATA] Hair Setting for 50 min ( start: 10 min , process: 30 min , …" at bounding box center [498, 159] width 175 height 41
click at [578, 122] on icon "Close" at bounding box center [580, 123] width 4 height 6
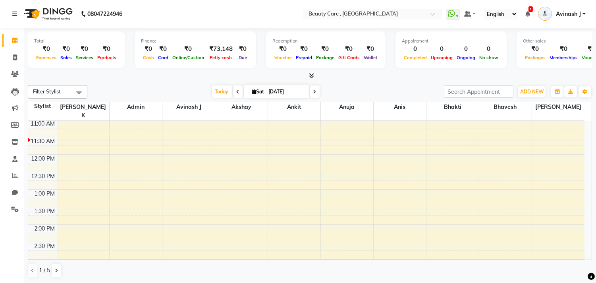
click at [543, 10] on img at bounding box center [545, 14] width 14 height 14
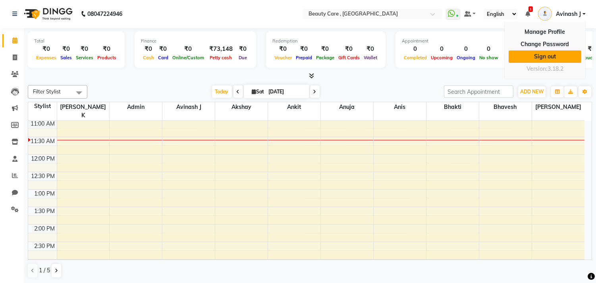
click at [546, 53] on link "Sign out" at bounding box center [545, 56] width 73 height 12
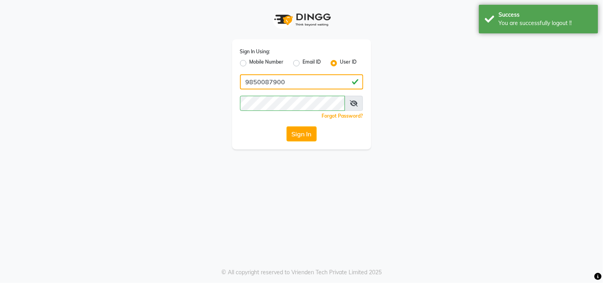
drag, startPoint x: 288, startPoint y: 81, endPoint x: 213, endPoint y: 91, distance: 76.5
click at [213, 91] on div "Sign In Using: Mobile Number Email ID User ID 9850087900 Remember me Forgot Pas…" at bounding box center [301, 74] width 453 height 149
type input "fam salon"
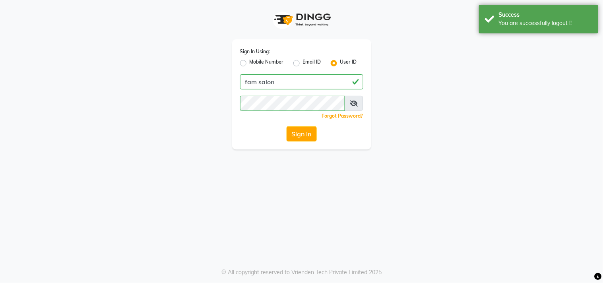
click at [358, 104] on span at bounding box center [353, 103] width 18 height 15
click at [354, 101] on icon at bounding box center [354, 103] width 8 height 6
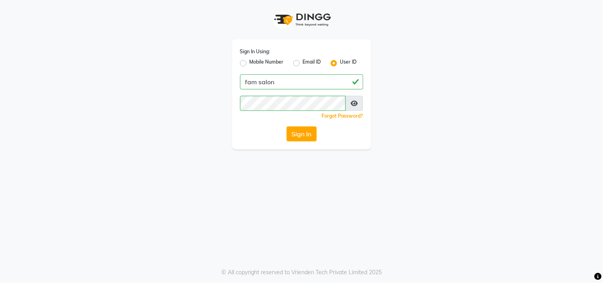
click at [222, 119] on div "Sign In Using: Mobile Number Email ID User ID fam salon Remember me Forgot Pass…" at bounding box center [301, 74] width 453 height 149
click at [298, 133] on button "Sign In" at bounding box center [301, 133] width 30 height 15
